Goal: Find specific page/section: Find specific page/section

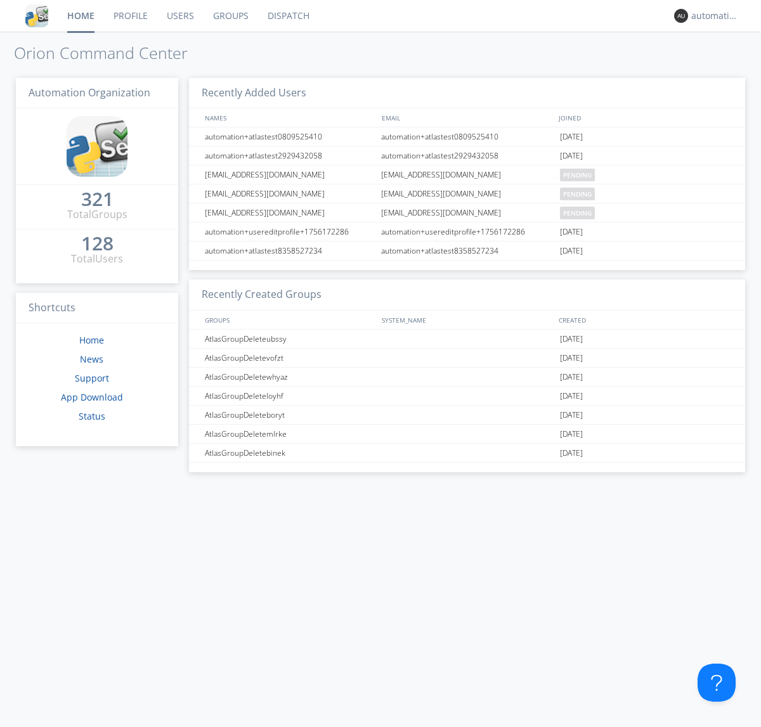
click at [287, 16] on link "Dispatch" at bounding box center [288, 16] width 61 height 32
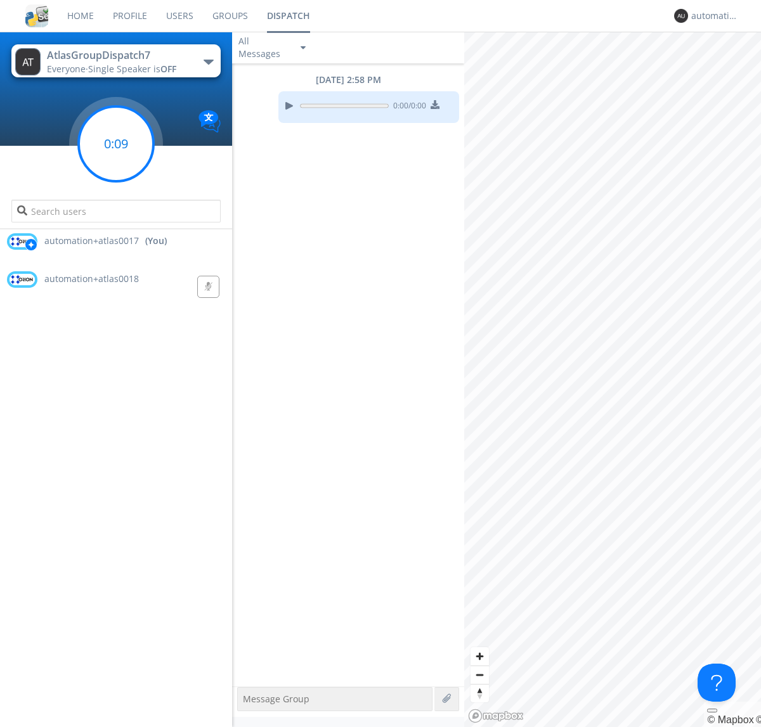
click at [116, 144] on g at bounding box center [116, 143] width 75 height 75
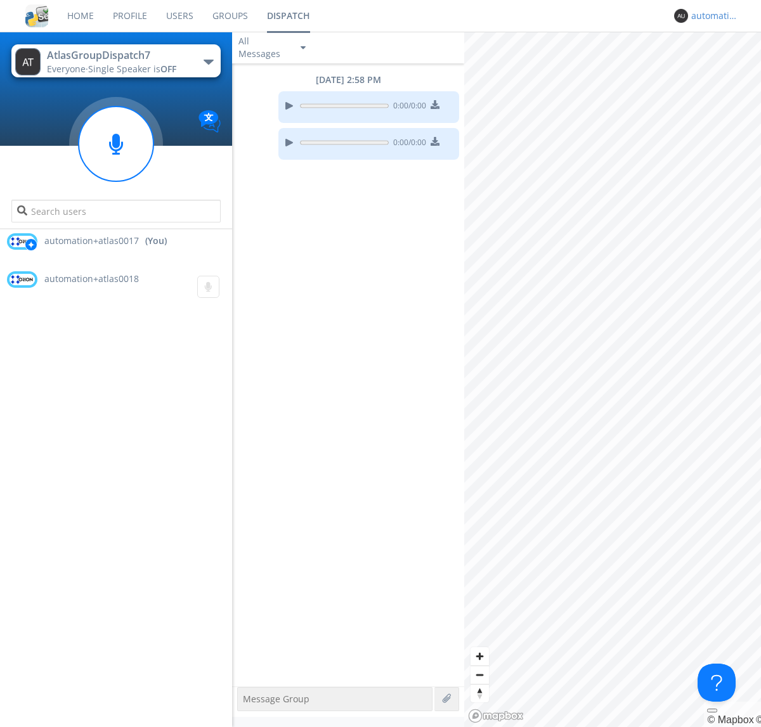
click at [711, 16] on div "automation+atlas0017" at bounding box center [715, 16] width 48 height 13
